Goal: Information Seeking & Learning: Learn about a topic

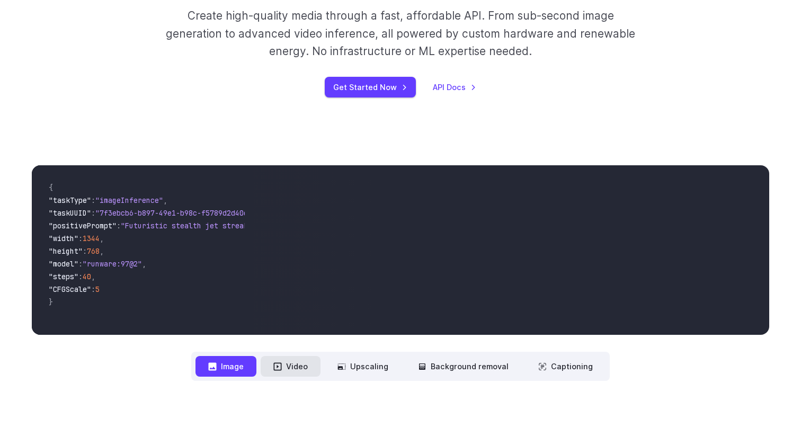
click at [296, 369] on button "Video" at bounding box center [291, 366] width 60 height 21
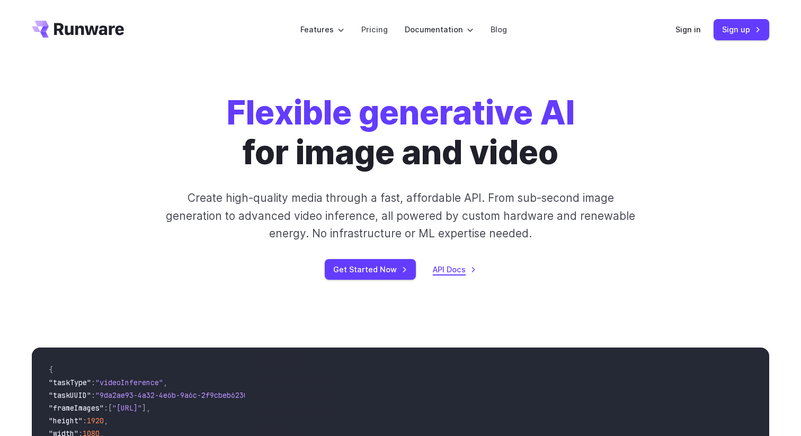
click at [454, 268] on link "API Docs" at bounding box center [454, 269] width 43 height 12
click at [385, 32] on link "Pricing" at bounding box center [374, 29] width 26 height 12
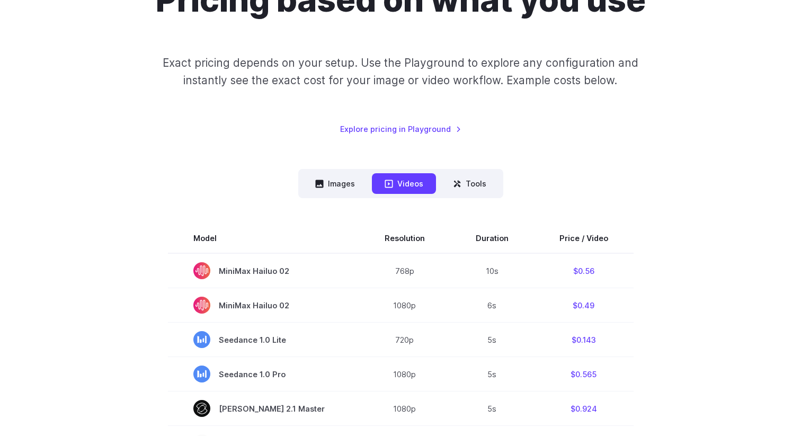
scroll to position [128, 0]
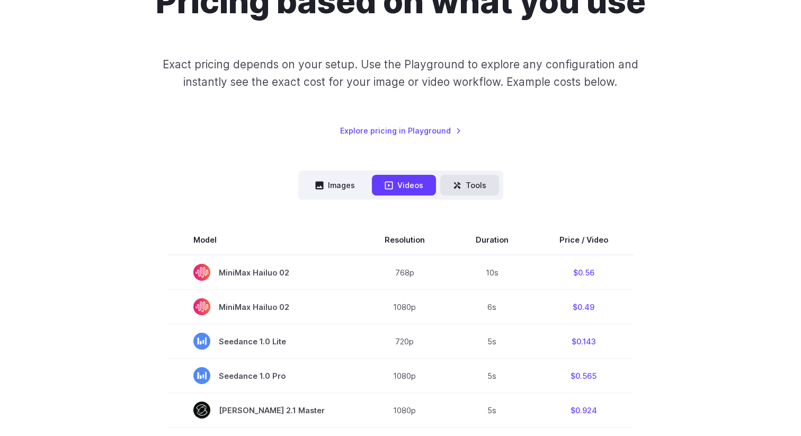
click at [464, 190] on button "Tools" at bounding box center [469, 185] width 59 height 21
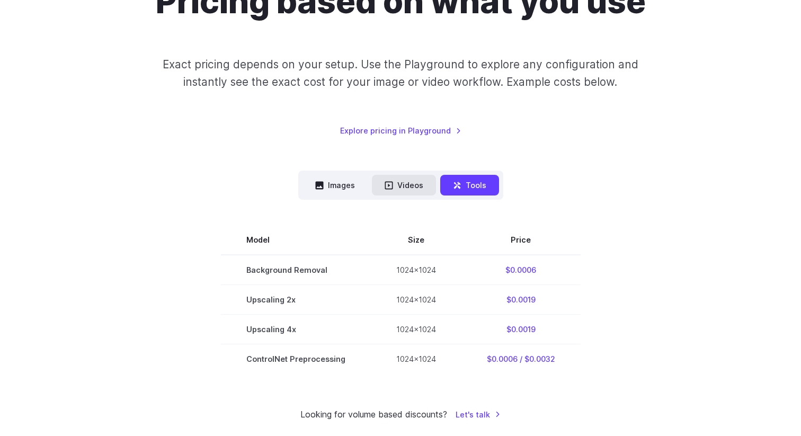
click at [418, 186] on button "Videos" at bounding box center [404, 185] width 64 height 21
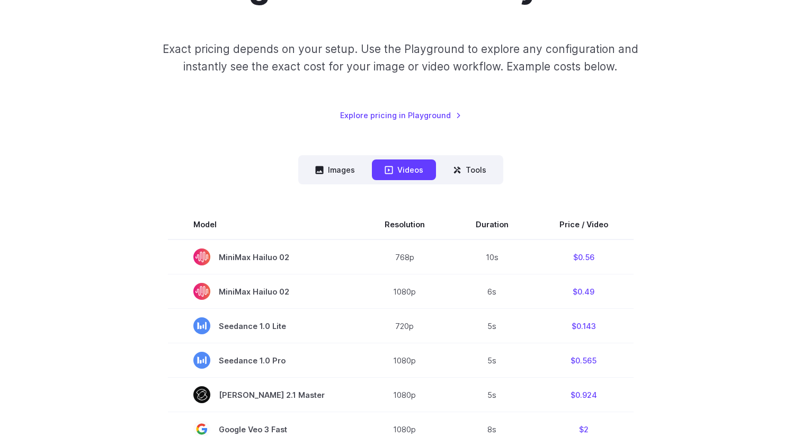
scroll to position [143, 0]
click at [418, 113] on link "Explore pricing in Playground" at bounding box center [400, 116] width 121 height 12
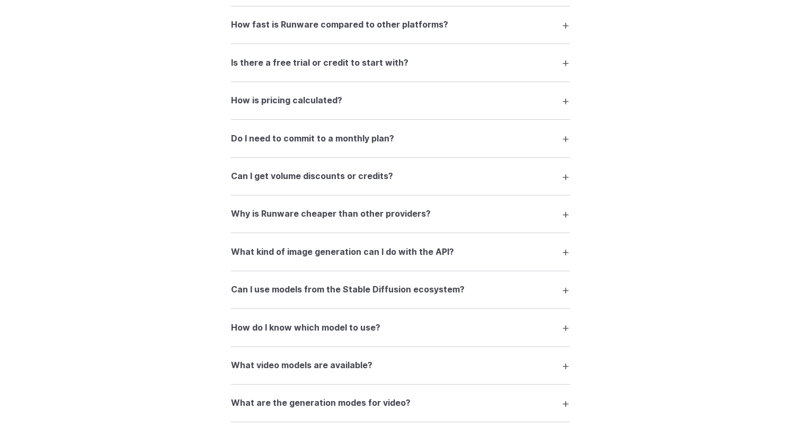
scroll to position [1539, 0]
click at [428, 32] on h3 "How fast is Runware compared to other platforms?" at bounding box center [339, 26] width 217 height 14
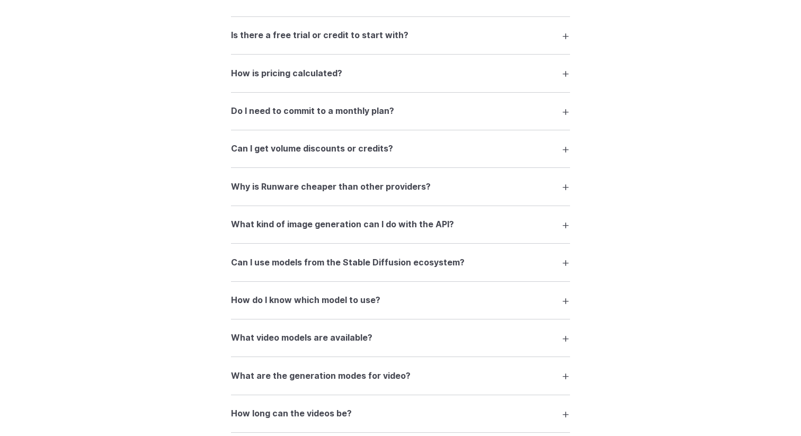
scroll to position [1642, 0]
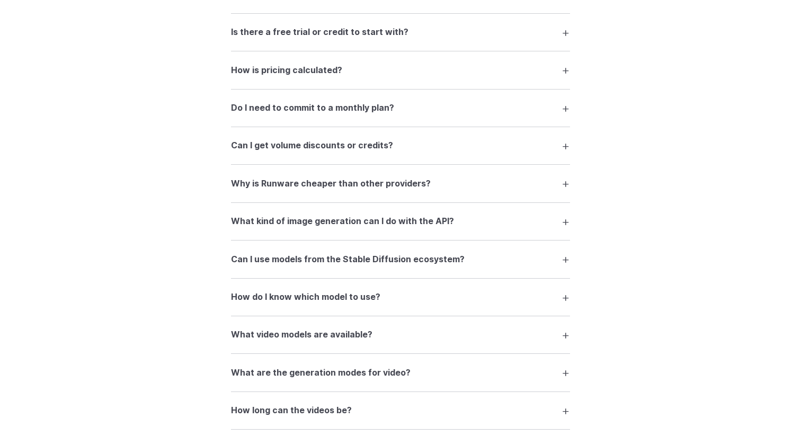
click at [420, 117] on summary "Do I need to commit to a monthly plan?" at bounding box center [400, 108] width 339 height 20
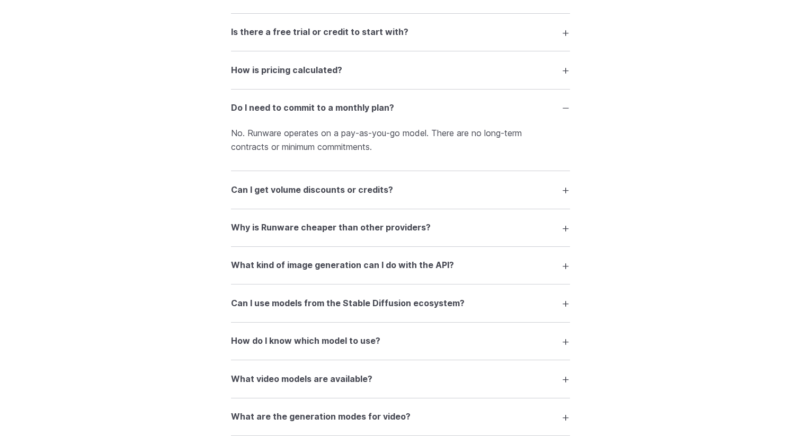
click at [387, 197] on h3 "Can I get volume discounts or credits?" at bounding box center [312, 190] width 162 height 14
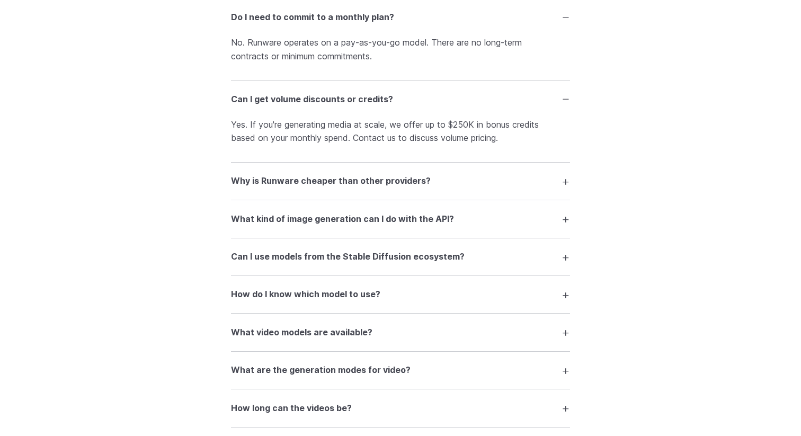
scroll to position [1733, 0]
click at [417, 185] on h3 "Why is Runware cheaper than other providers?" at bounding box center [331, 180] width 200 height 14
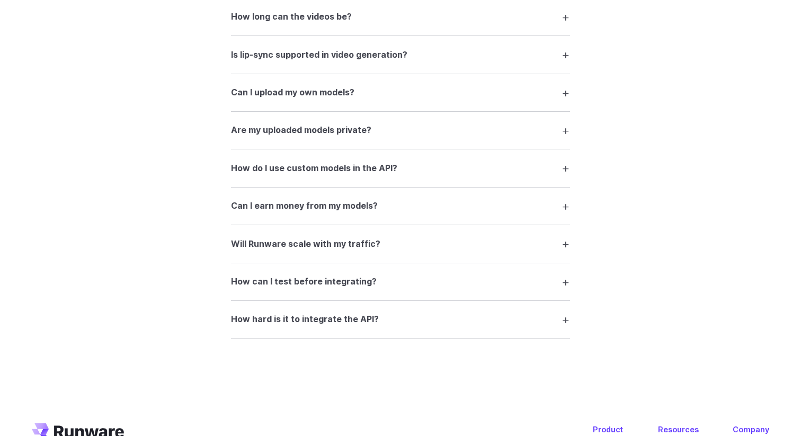
scroll to position [2197, 0]
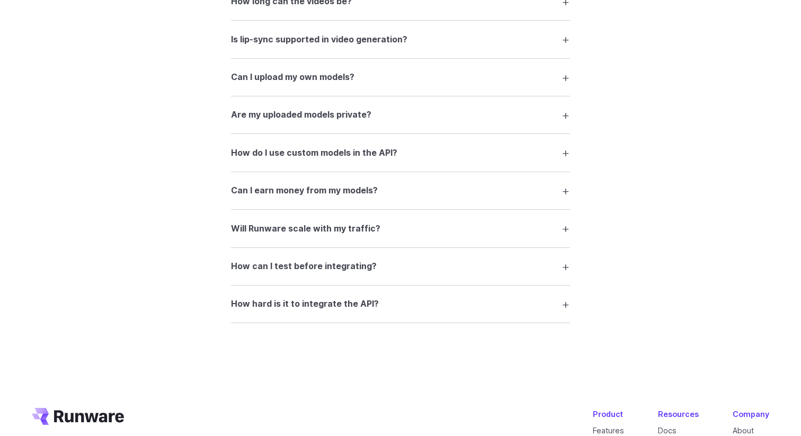
click at [407, 158] on summary "How do I use custom models in the API?" at bounding box center [400, 153] width 339 height 20
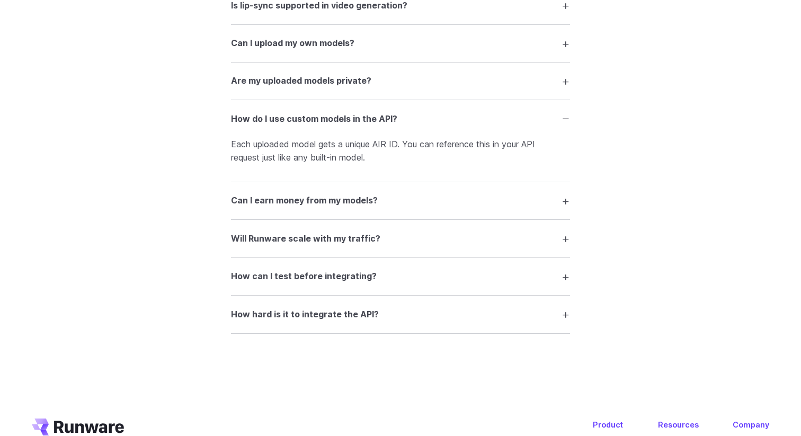
scroll to position [2244, 0]
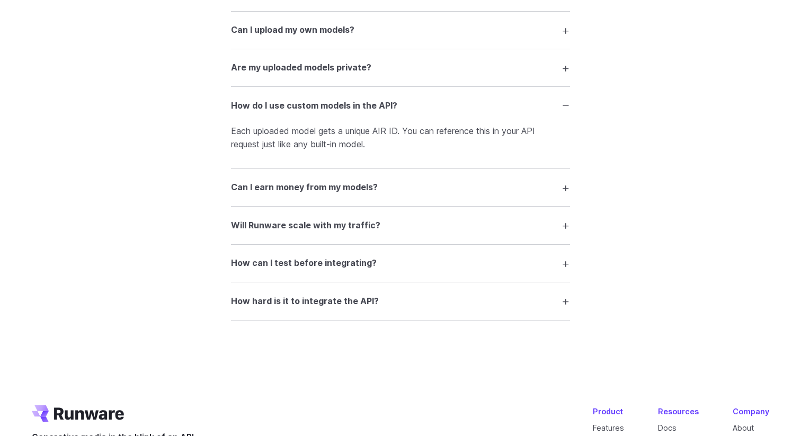
click at [393, 194] on summary "Can I earn money from my models?" at bounding box center [400, 188] width 339 height 20
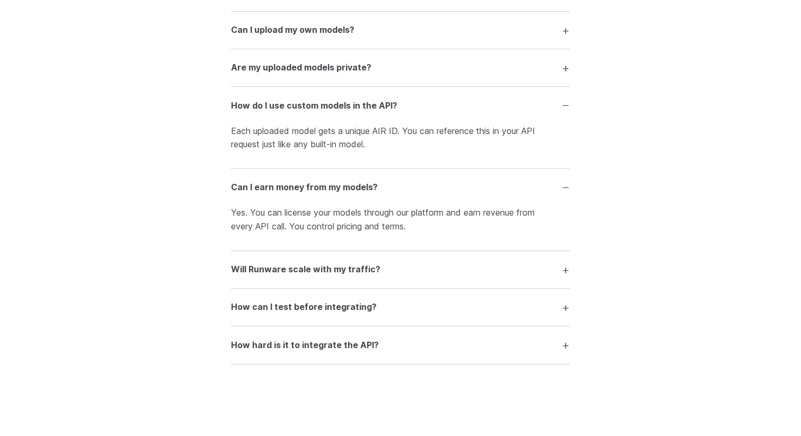
click at [388, 317] on summary "How can I test before integrating?" at bounding box center [400, 307] width 339 height 20
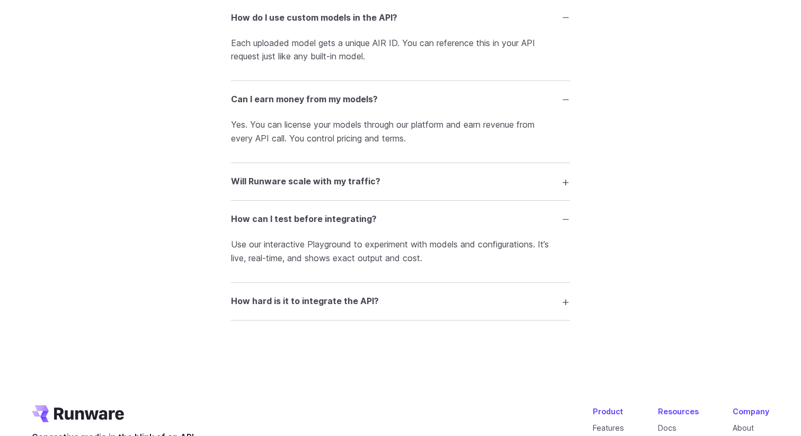
scroll to position [2337, 0]
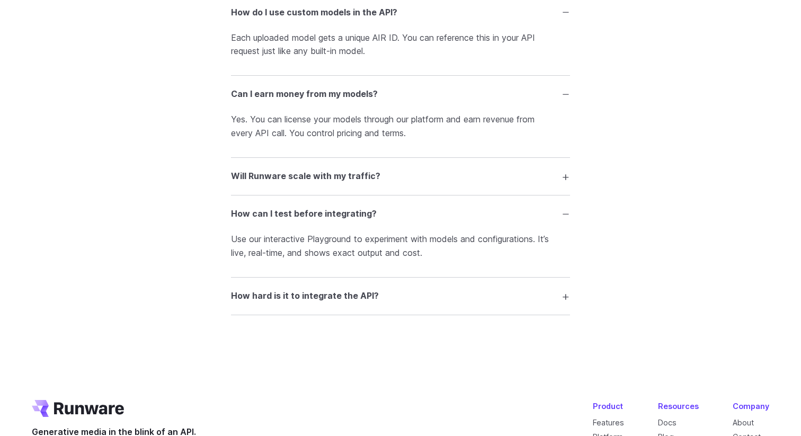
click at [405, 306] on summary "How hard is it to integrate the API?" at bounding box center [400, 296] width 339 height 20
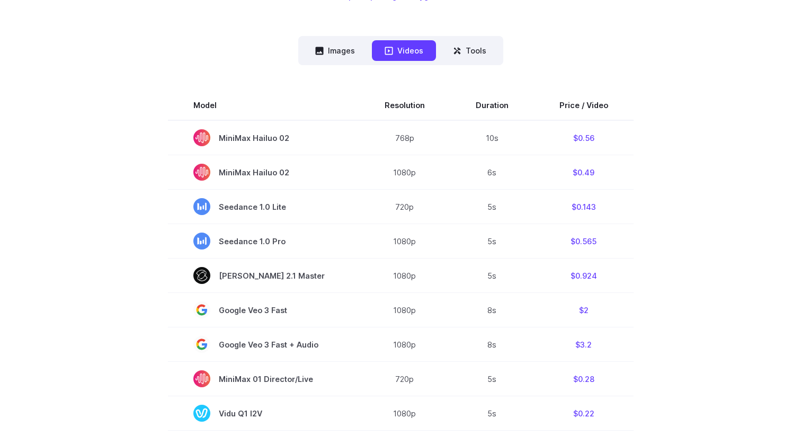
scroll to position [263, 0]
click at [342, 49] on button "Images" at bounding box center [335, 50] width 65 height 21
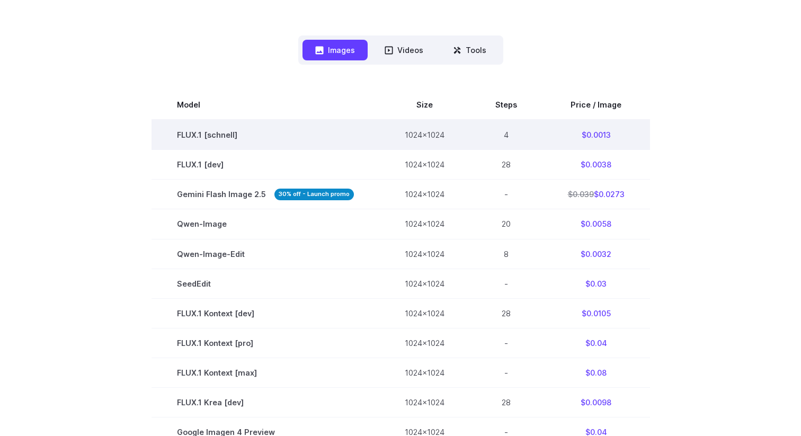
click at [420, 132] on td "1024x1024" at bounding box center [424, 135] width 91 height 30
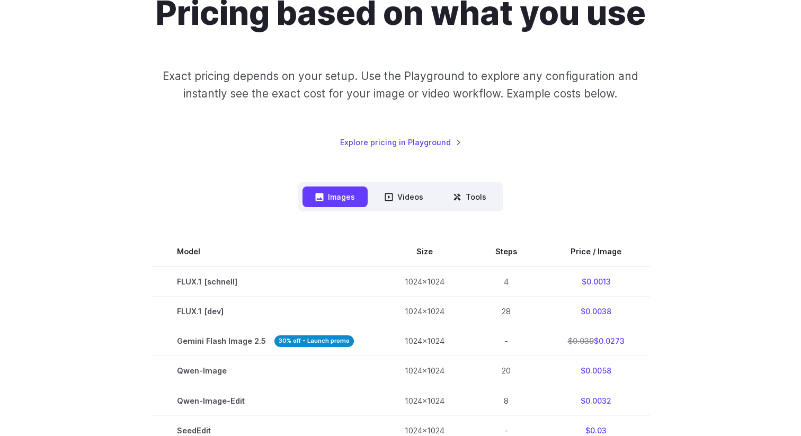
scroll to position [0, 0]
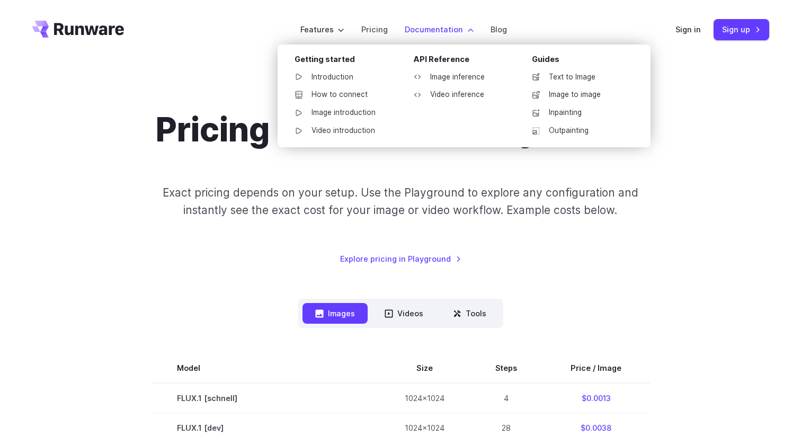
click at [454, 32] on label "Documentation" at bounding box center [439, 29] width 69 height 12
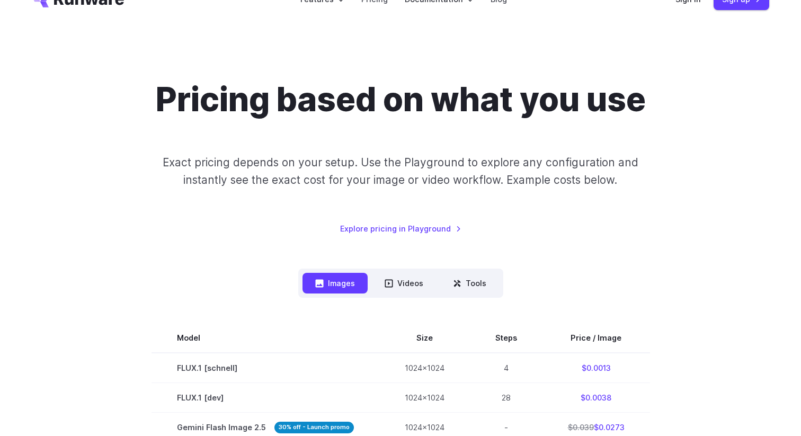
scroll to position [100, 0]
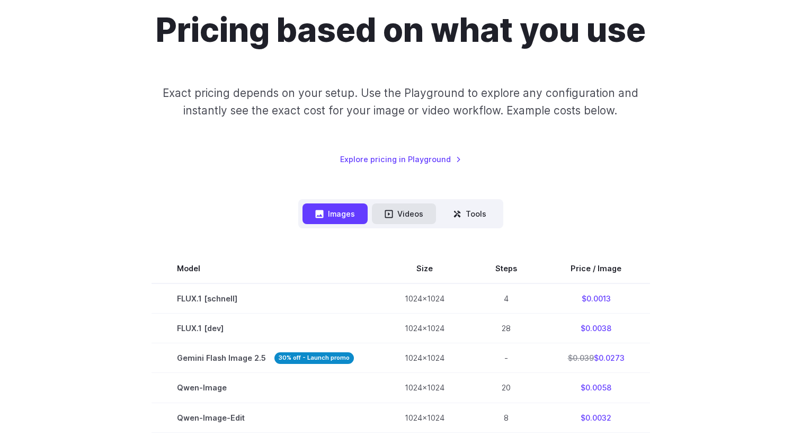
click at [409, 208] on button "Videos" at bounding box center [404, 213] width 64 height 21
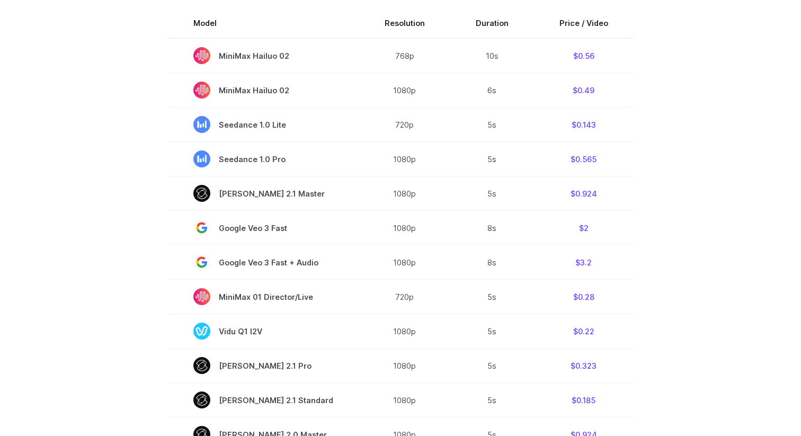
scroll to position [356, 0]
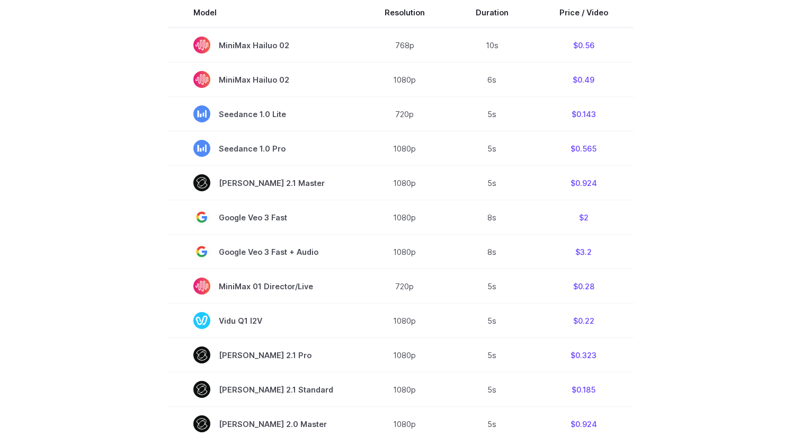
click at [639, 113] on section "Model Resolution Duration Price / Video MiniMax Hailuo 02 768p 10s $0.56 MiniMa…" at bounding box center [401, 357] width 738 height 719
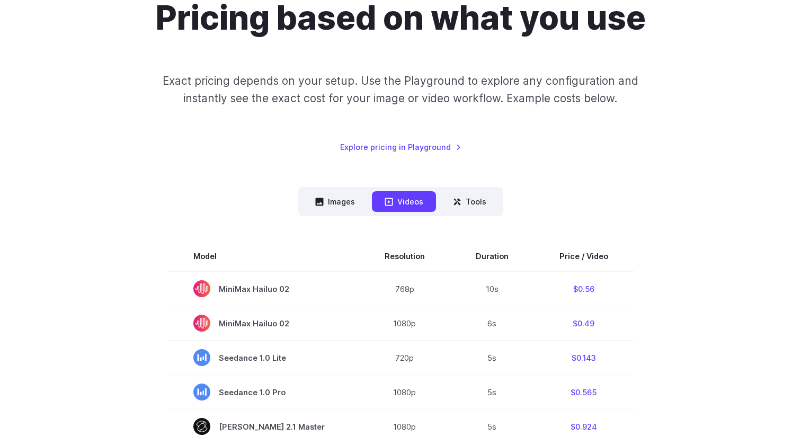
scroll to position [0, 0]
